Goal: Book appointment/travel/reservation

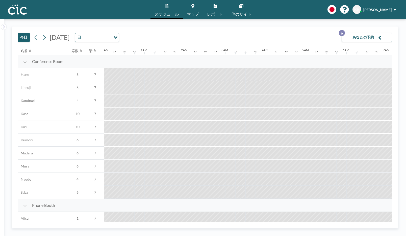
click at [343, 33] on p "6" at bounding box center [341, 33] width 6 height 6
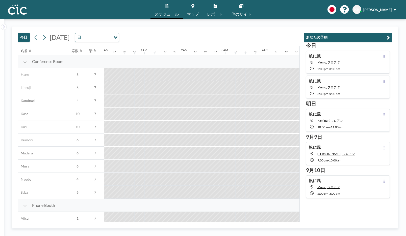
click at [225, 35] on div "[DATE] [DATE] 日 Loading..." at bounding box center [158, 36] width 281 height 19
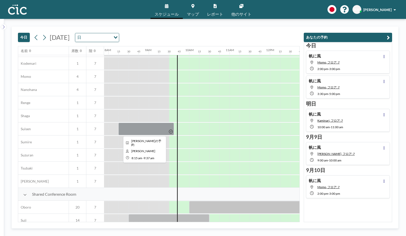
scroll to position [234, 322]
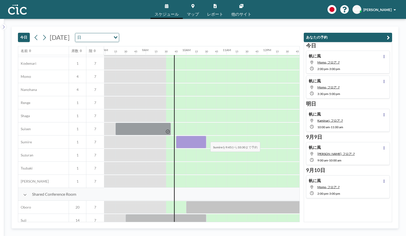
drag, startPoint x: 181, startPoint y: 139, endPoint x: 206, endPoint y: 139, distance: 25.5
click at [206, 139] on div at bounding box center [266, 142] width 968 height 13
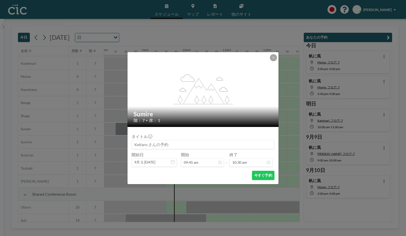
click at [172, 147] on input at bounding box center [203, 144] width 142 height 9
type input "帆に風"
click at [261, 176] on button "今すぐ予約" at bounding box center [263, 175] width 22 height 9
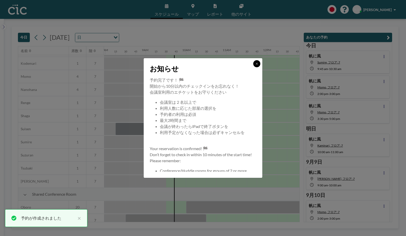
click at [257, 65] on icon at bounding box center [256, 63] width 3 height 3
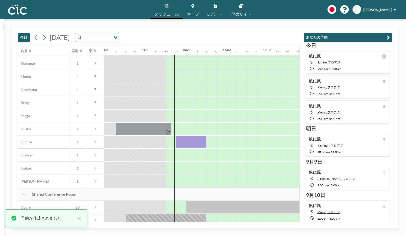
click at [376, 57] on icon at bounding box center [384, 56] width 2 height 3
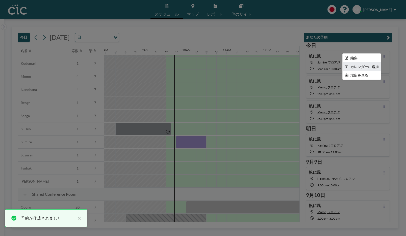
click at [361, 66] on li "カレンダーに追加" at bounding box center [361, 67] width 38 height 9
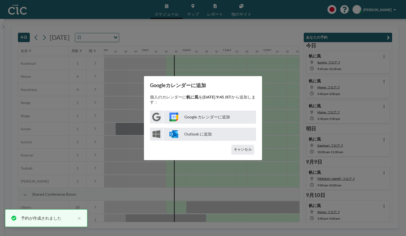
click at [216, 114] on p "Google カレンダーに追加" at bounding box center [209, 117] width 93 height 13
